Goal: Download file/media

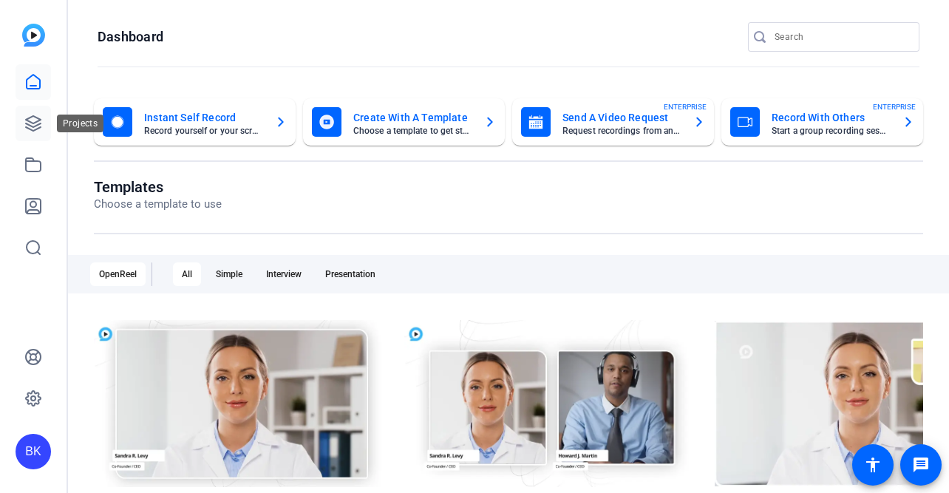
click at [26, 120] on icon at bounding box center [33, 123] width 15 height 15
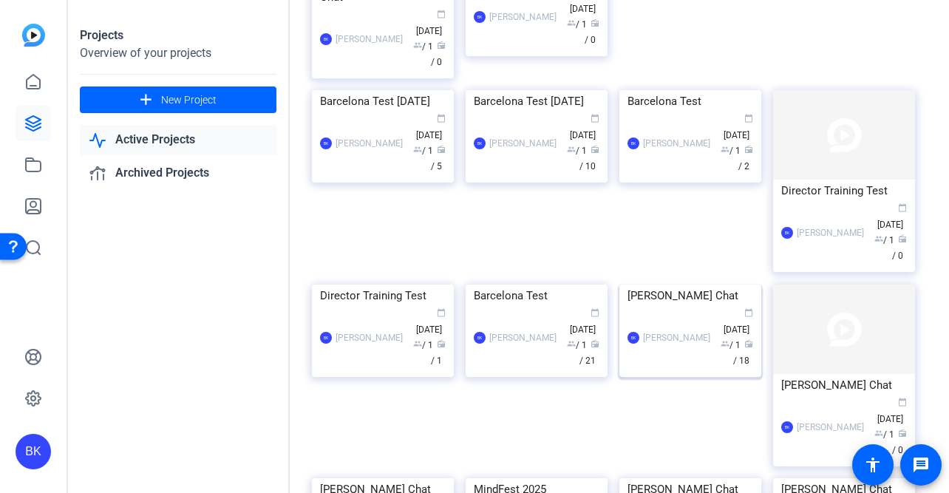
scroll to position [242, 0]
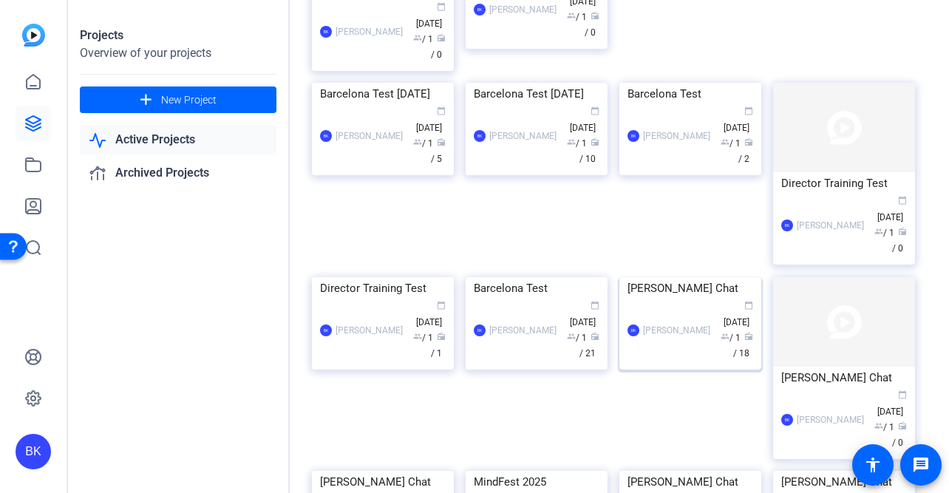
click at [670, 277] on img at bounding box center [690, 277] width 142 height 0
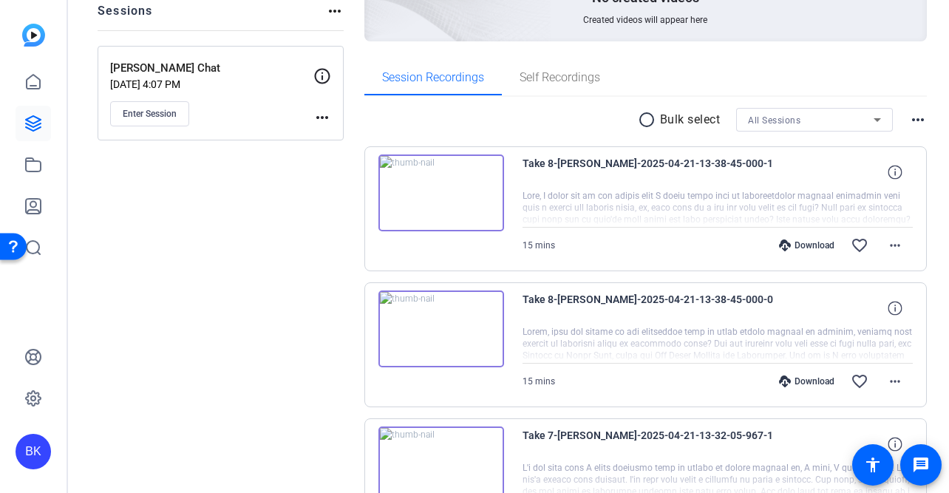
scroll to position [313, 0]
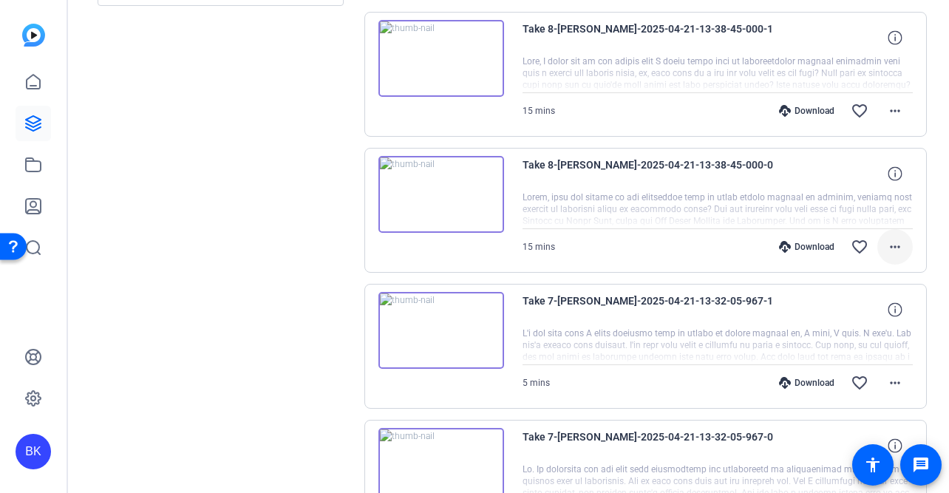
click at [890, 253] on mat-icon "more_horiz" at bounding box center [895, 247] width 18 height 18
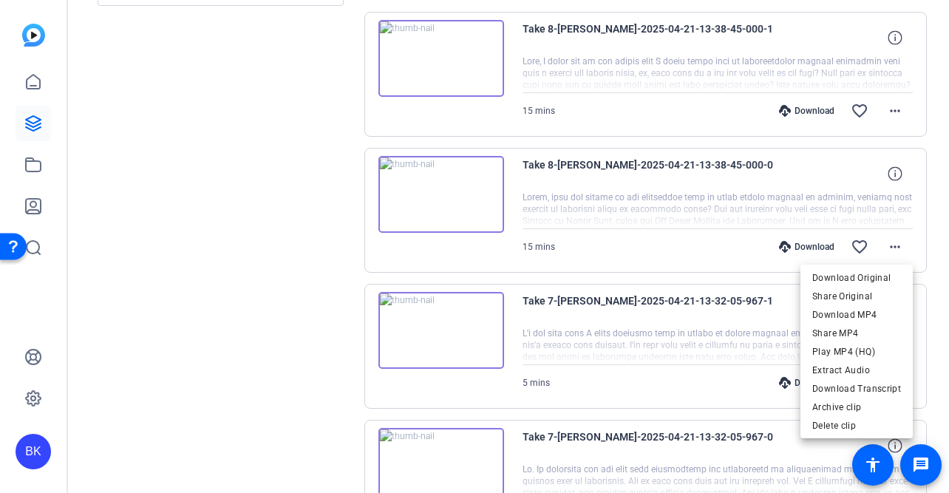
click at [158, 119] on div at bounding box center [474, 246] width 949 height 493
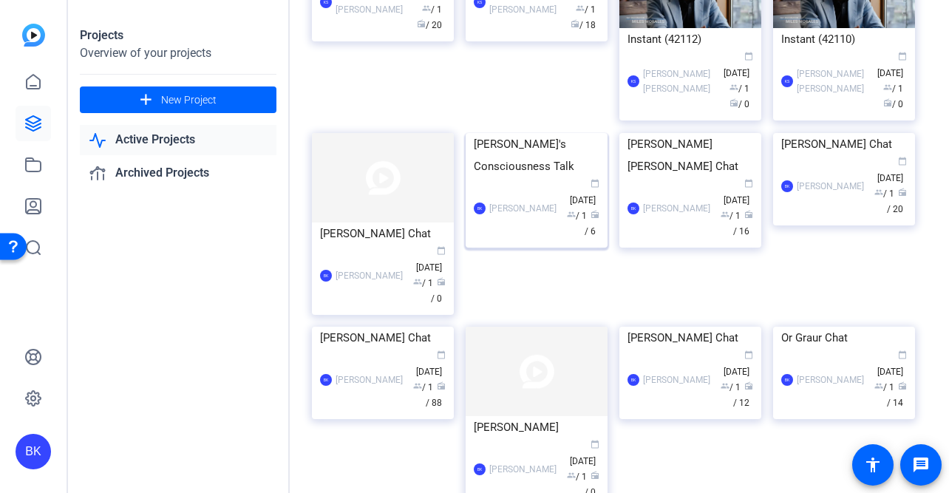
scroll to position [999, 0]
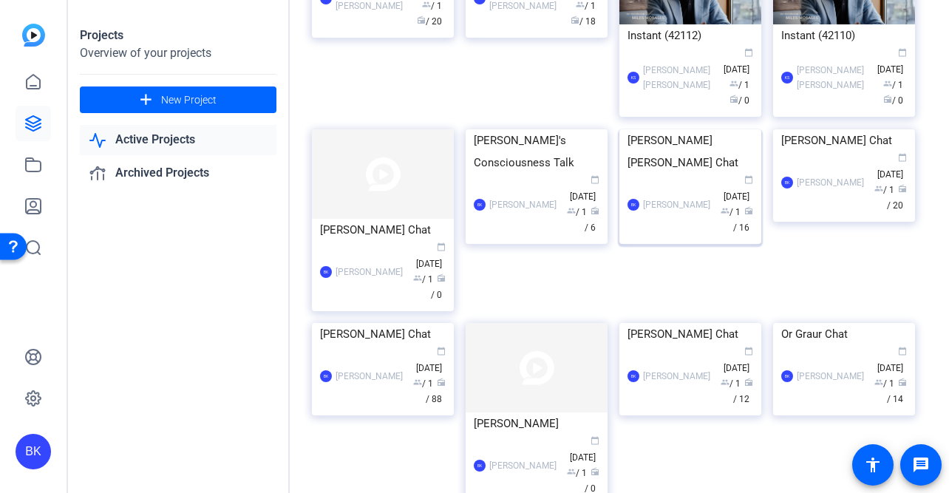
click at [679, 129] on img at bounding box center [690, 129] width 142 height 0
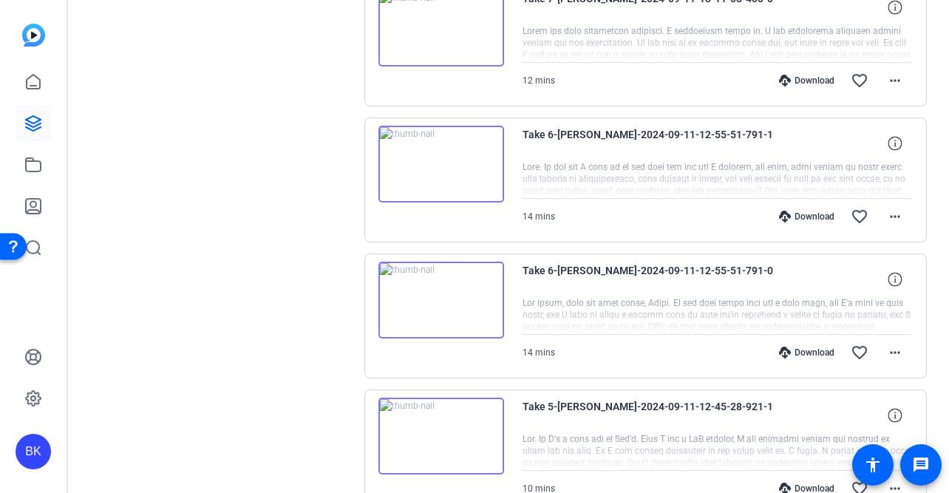
scroll to position [486, 0]
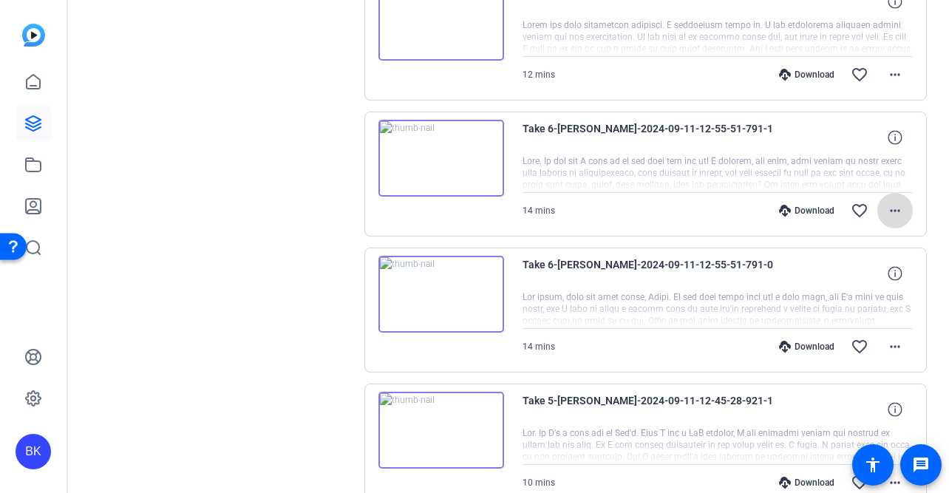
click at [897, 214] on mat-icon "more_horiz" at bounding box center [895, 211] width 18 height 18
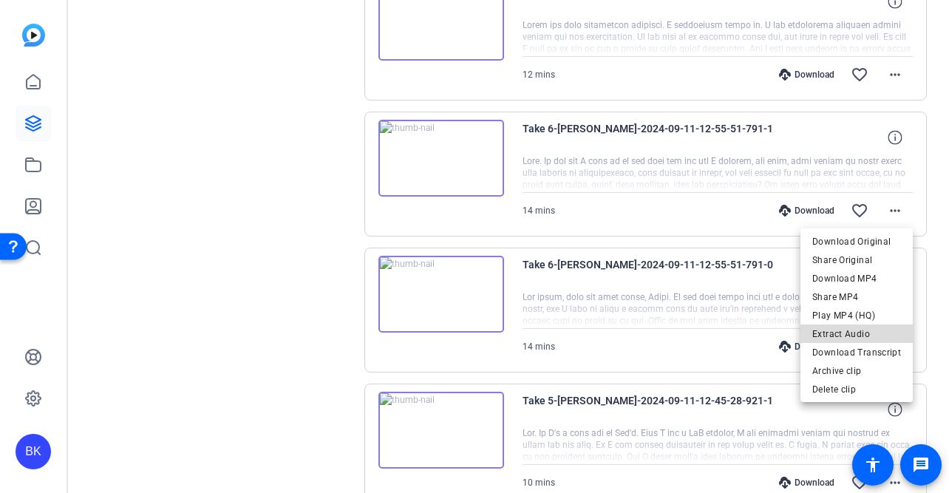
click at [873, 333] on span "Extract Audio" at bounding box center [856, 334] width 89 height 18
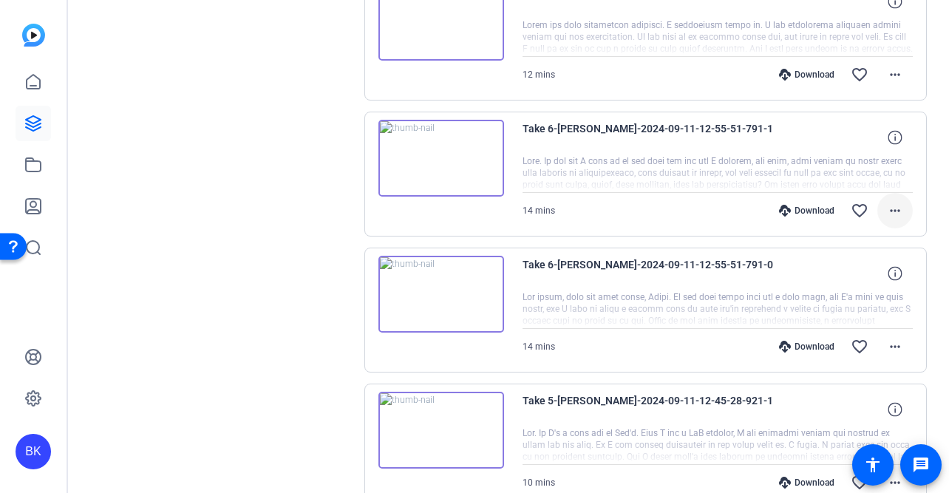
click at [896, 203] on mat-icon "more_horiz" at bounding box center [895, 211] width 18 height 18
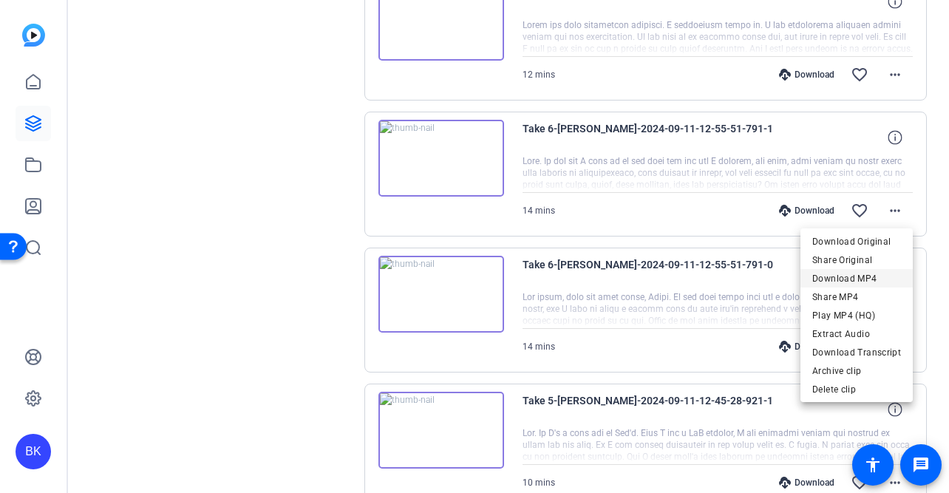
click at [849, 279] on span "Download MP4" at bounding box center [856, 279] width 89 height 18
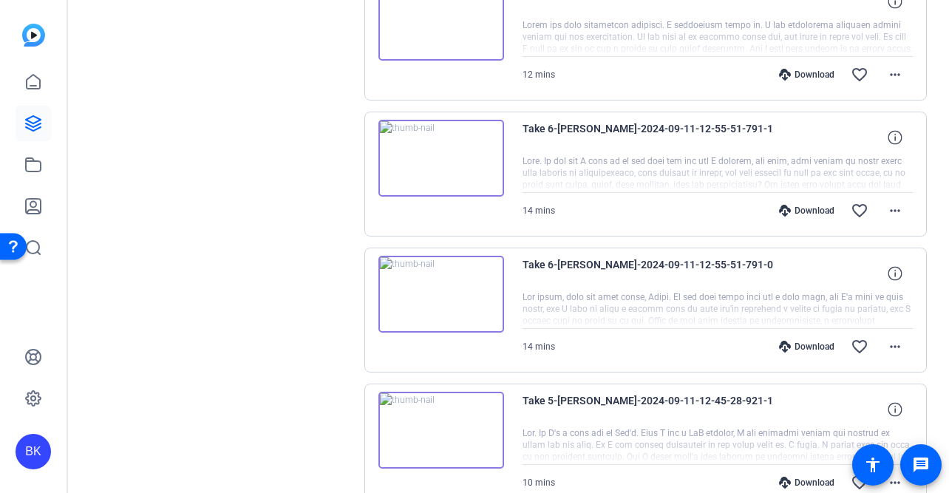
click at [619, 126] on span "Take 6-[PERSON_NAME]-2024-09-11-12-55-51-791-1" at bounding box center [660, 137] width 274 height 35
click at [423, 172] on img at bounding box center [441, 158] width 126 height 77
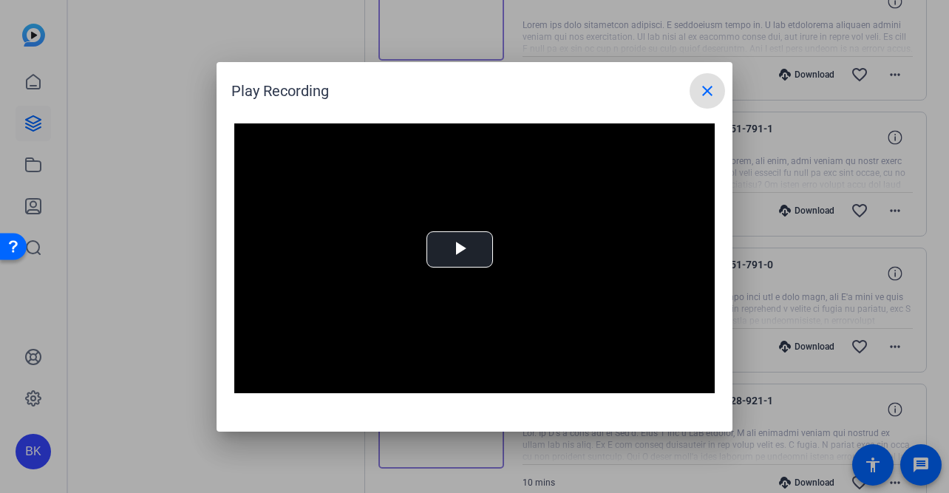
click at [709, 85] on mat-icon "close" at bounding box center [708, 91] width 18 height 18
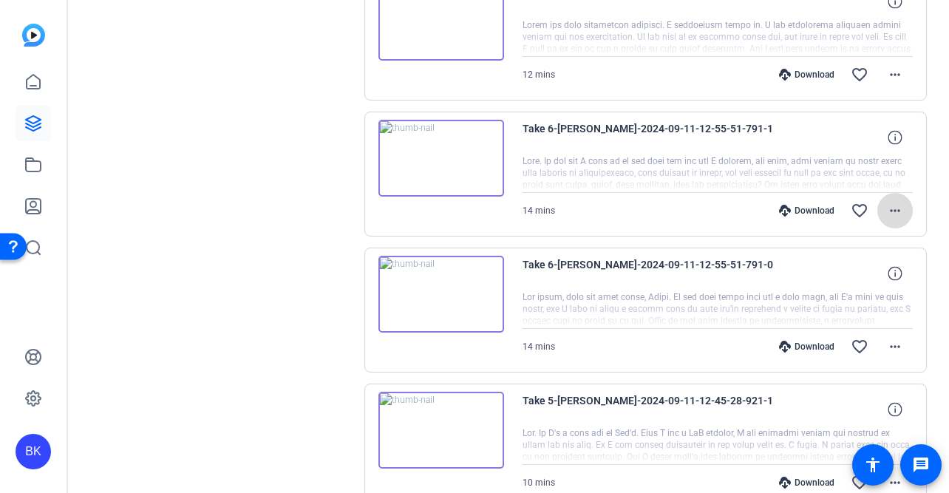
click at [892, 208] on mat-icon "more_horiz" at bounding box center [895, 211] width 18 height 18
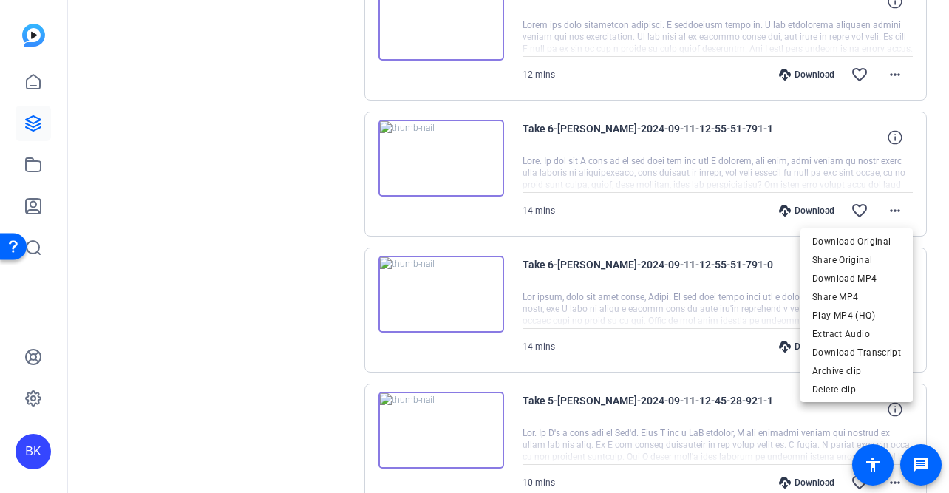
click at [288, 235] on div at bounding box center [474, 246] width 949 height 493
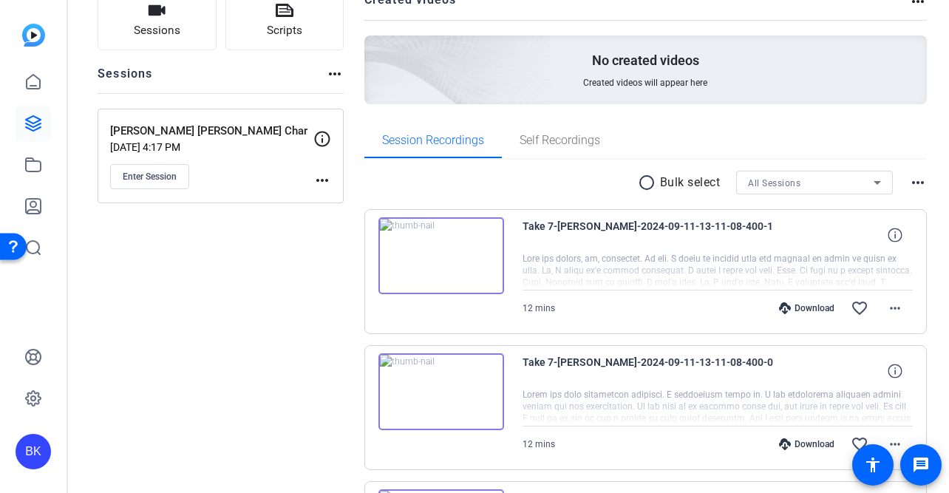
scroll to position [113, 0]
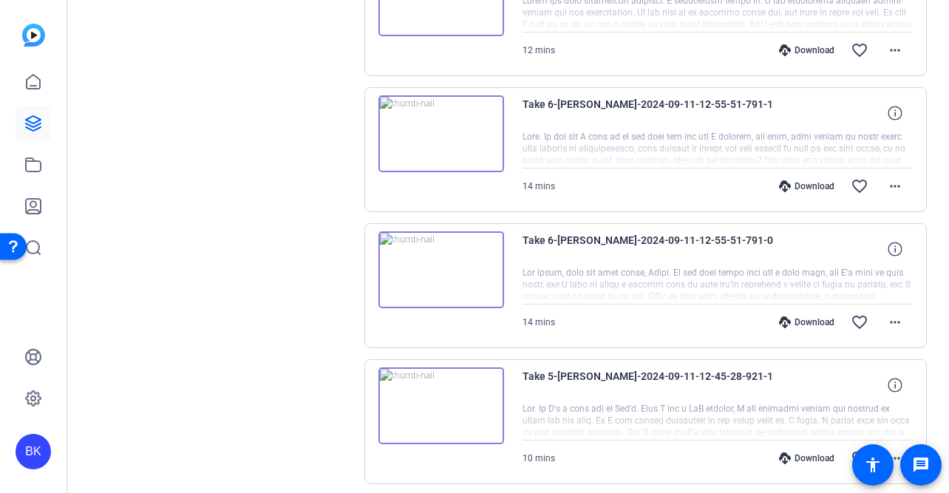
scroll to position [515, 0]
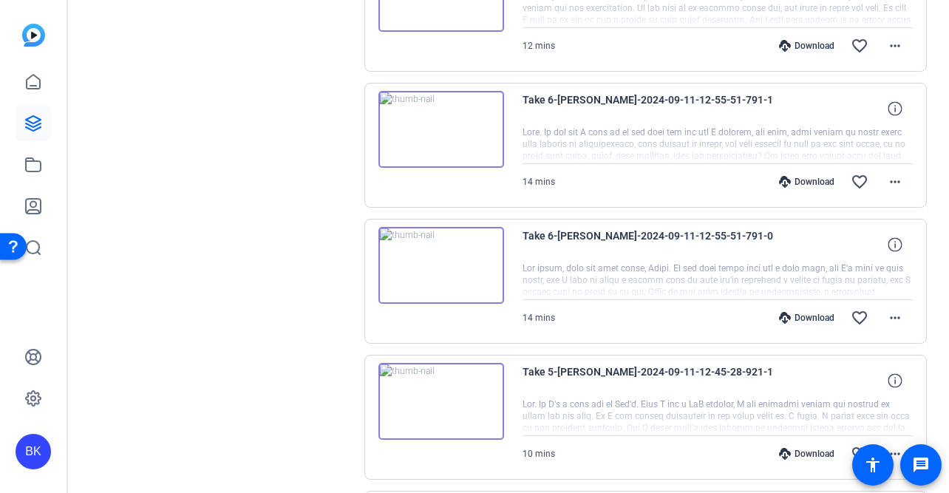
click at [257, 294] on div "Sessions Scripts Sessions more_horiz [PERSON_NAME] [PERSON_NAME] Char [DATE] 4:…" at bounding box center [221, 413] width 246 height 1641
